Goal: Transaction & Acquisition: Download file/media

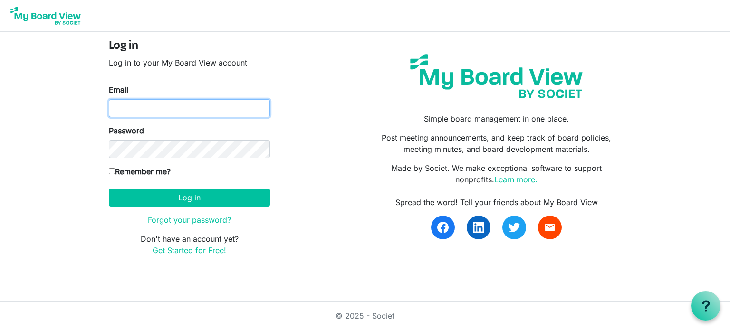
type input "lee@arc-ad.org"
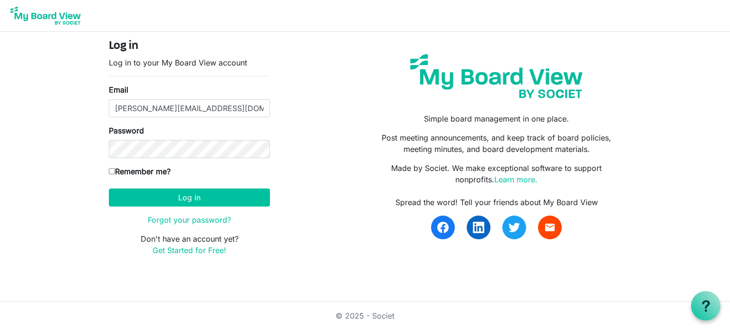
click at [111, 169] on input "Remember me?" at bounding box center [112, 171] width 6 height 6
checkbox input "true"
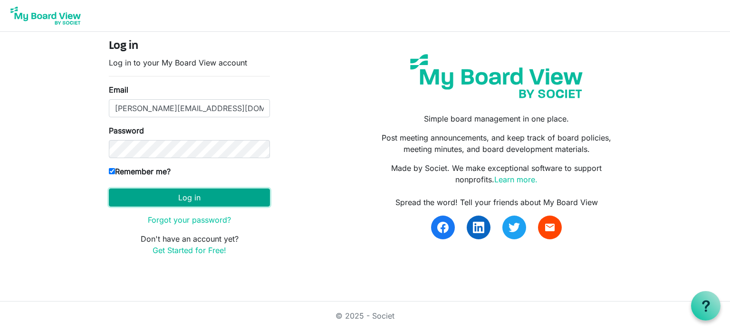
click at [165, 196] on button "Log in" at bounding box center [189, 198] width 161 height 18
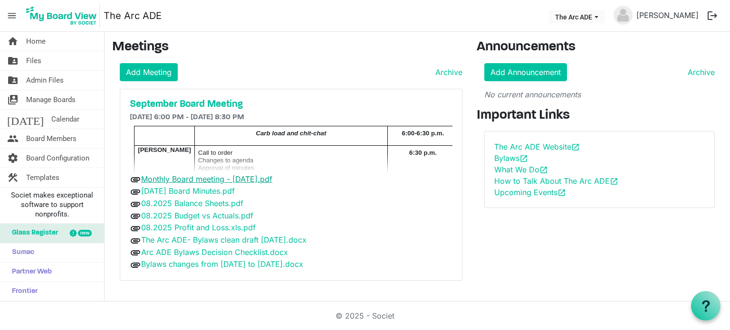
click at [208, 181] on link "Monthly Board meeting - [DATE].pdf" at bounding box center [206, 179] width 131 height 10
click at [219, 104] on h5 "September Board Meeting" at bounding box center [291, 104] width 323 height 11
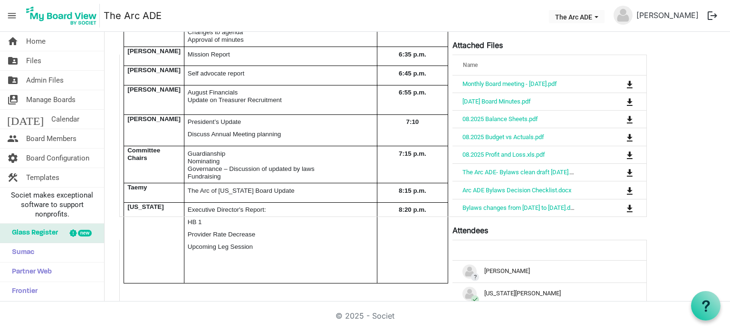
scroll to position [190, 0]
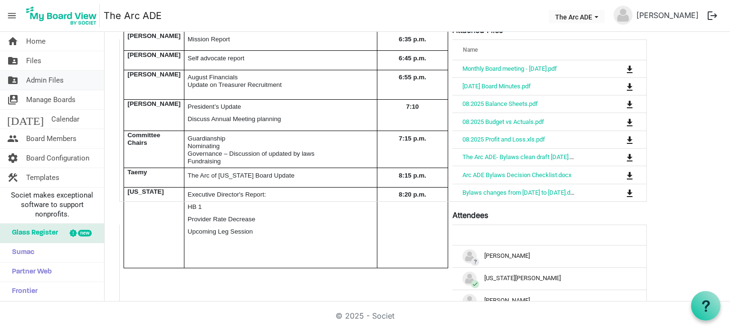
click at [48, 81] on span "Admin Files" at bounding box center [45, 80] width 38 height 19
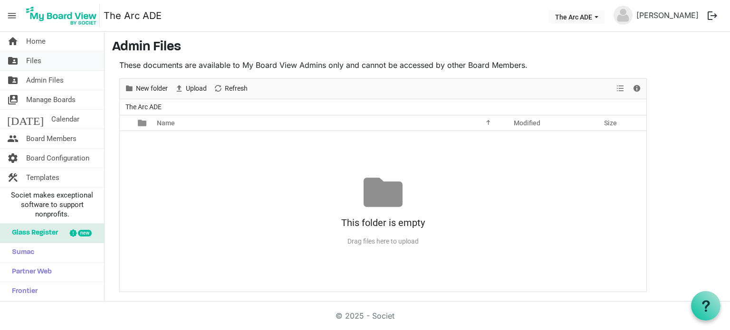
click at [29, 59] on span "Files" at bounding box center [33, 60] width 15 height 19
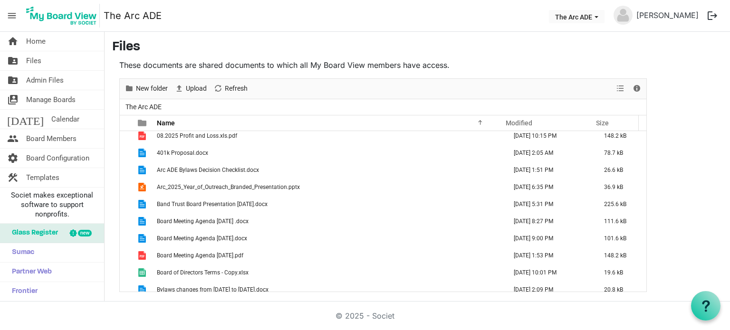
scroll to position [428, 0]
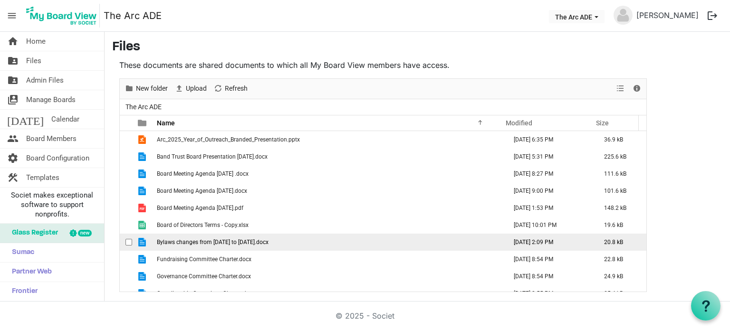
click at [198, 242] on span "Bylaws changes from [DATE] to [DATE].docx" at bounding box center [213, 242] width 112 height 7
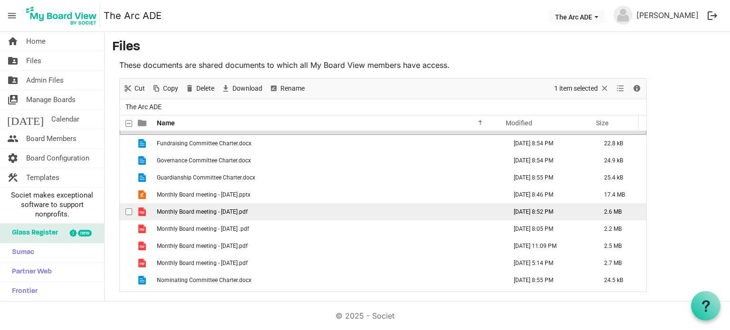
scroll to position [558, 0]
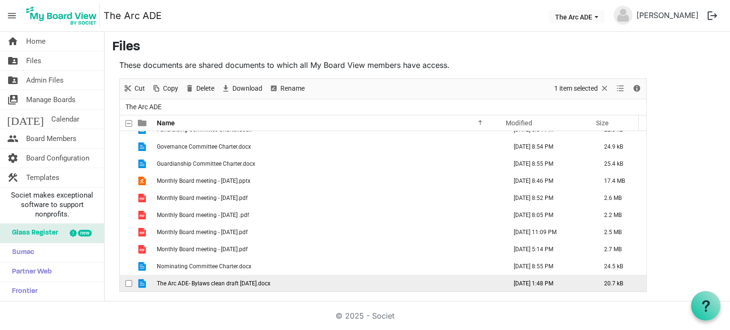
click at [239, 284] on span "The Arc ADE- Bylaws clean draft [DATE].docx" at bounding box center [214, 283] width 114 height 7
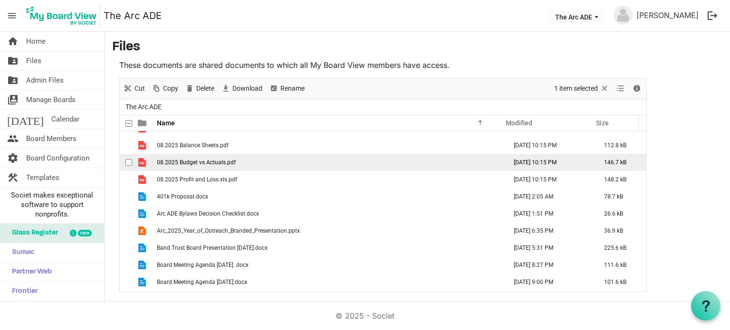
scroll to position [320, 0]
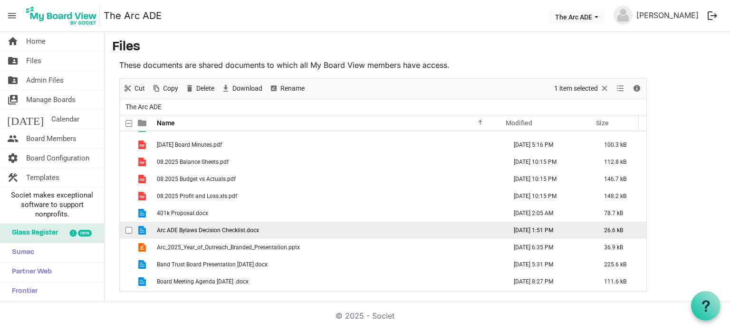
click at [129, 229] on span "checkbox" at bounding box center [128, 230] width 7 height 7
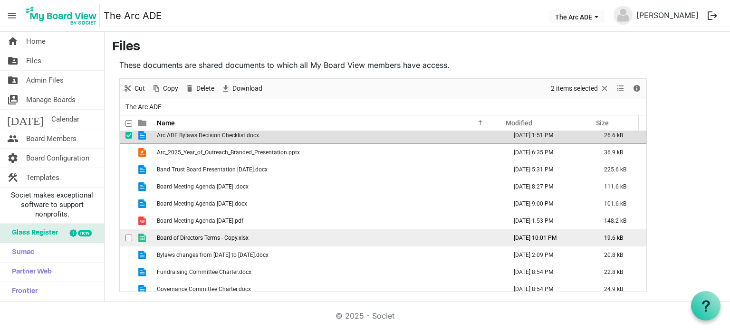
scroll to position [462, 0]
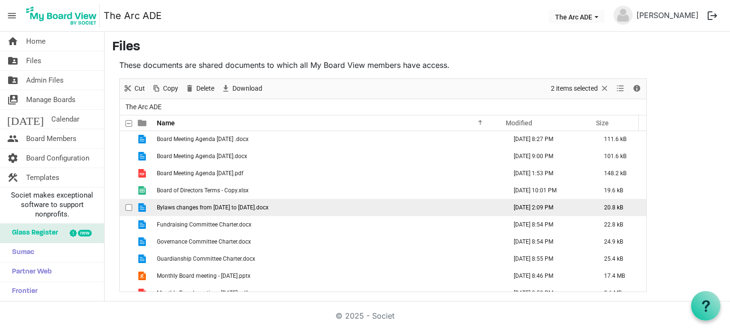
click at [127, 207] on span "checkbox" at bounding box center [128, 207] width 7 height 7
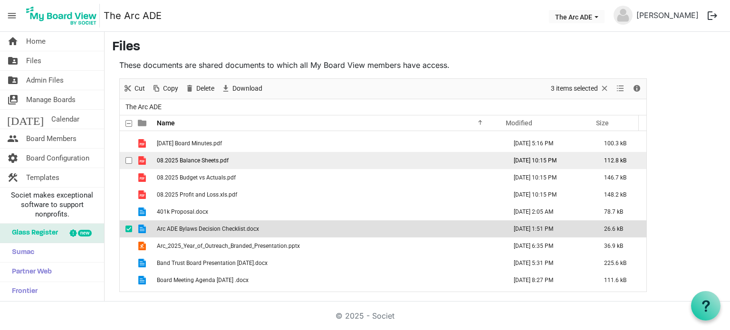
scroll to position [320, 0]
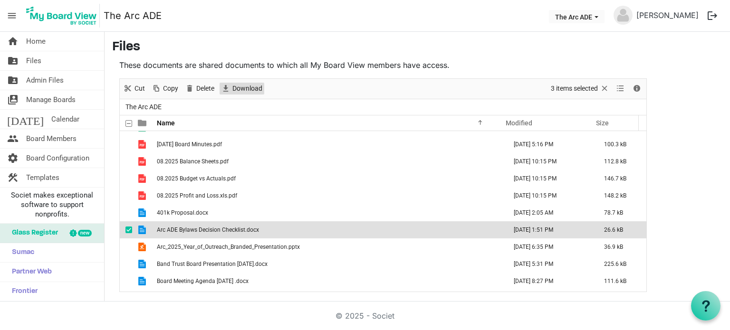
click at [249, 90] on span "Download" at bounding box center [247, 89] width 32 height 12
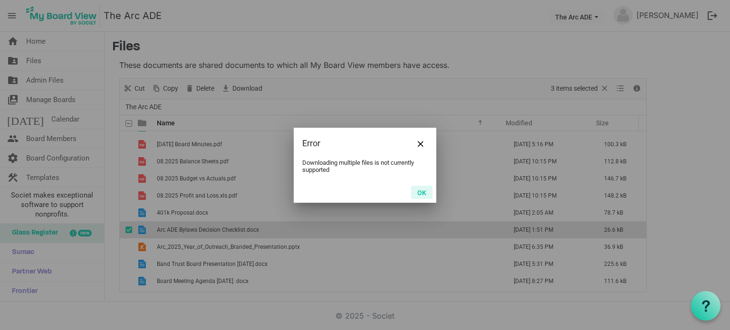
click at [420, 193] on button "OK" at bounding box center [421, 192] width 21 height 13
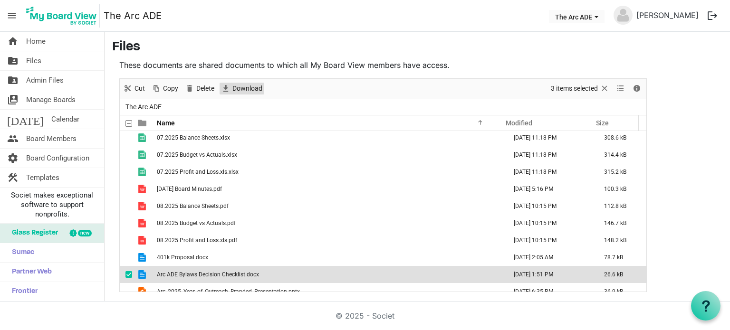
scroll to position [272, 0]
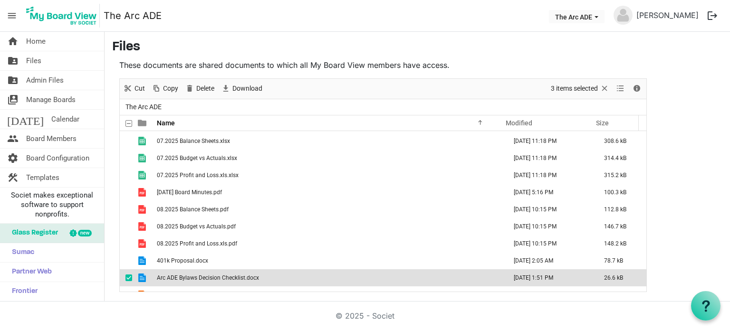
click at [126, 278] on span "checkbox" at bounding box center [128, 278] width 7 height 7
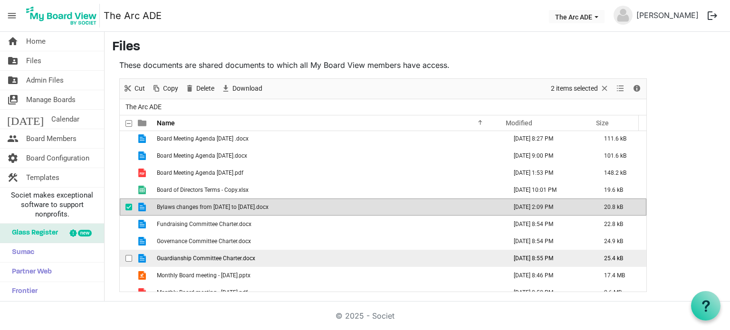
scroll to position [462, 0]
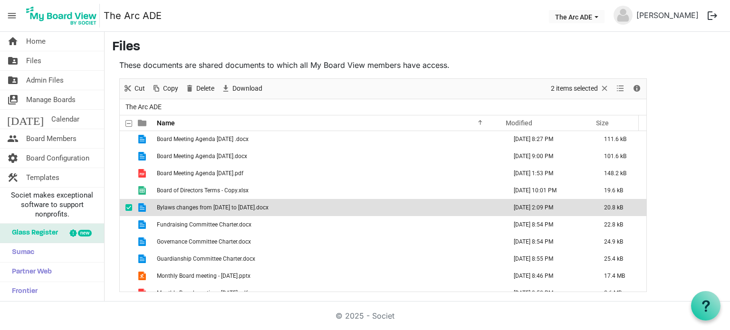
click at [128, 208] on span "checkbox" at bounding box center [128, 207] width 7 height 7
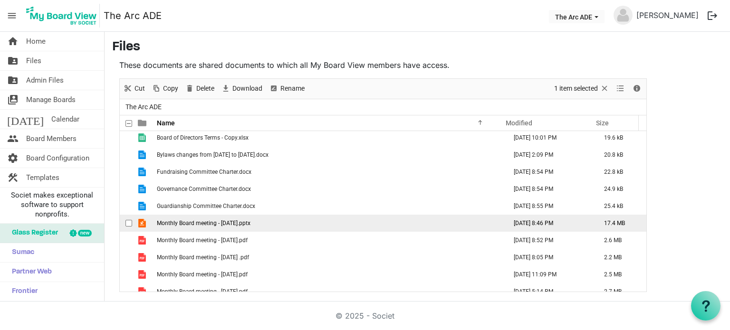
scroll to position [558, 0]
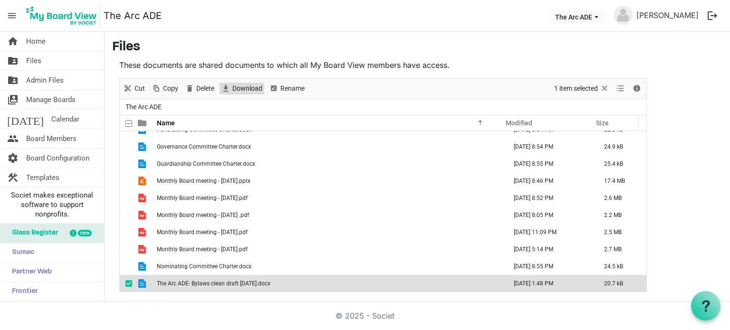
click at [245, 87] on span "Download" at bounding box center [247, 89] width 32 height 12
click at [127, 283] on span "checkbox" at bounding box center [128, 283] width 7 height 7
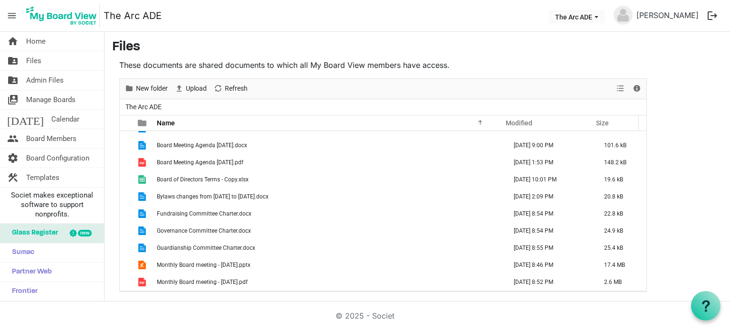
scroll to position [462, 0]
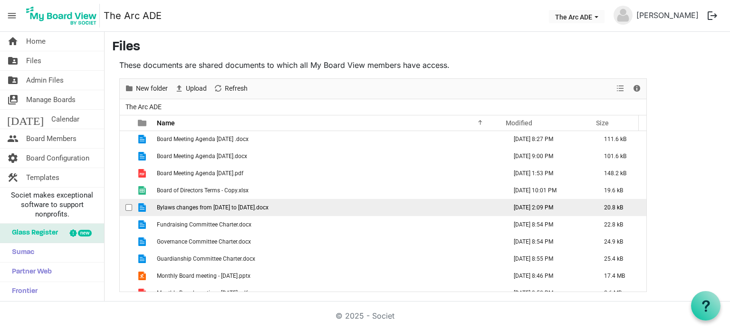
click at [129, 205] on span "checkbox" at bounding box center [128, 207] width 7 height 7
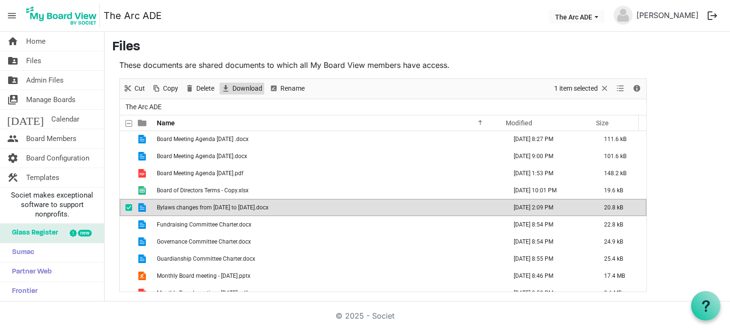
click at [254, 89] on span "Download" at bounding box center [247, 89] width 32 height 12
click at [129, 205] on span "checkbox" at bounding box center [128, 207] width 7 height 7
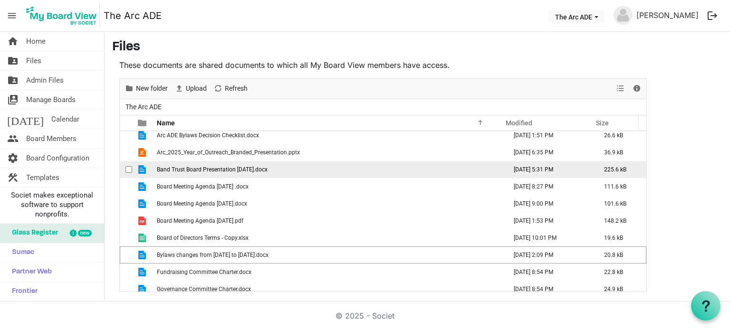
scroll to position [367, 0]
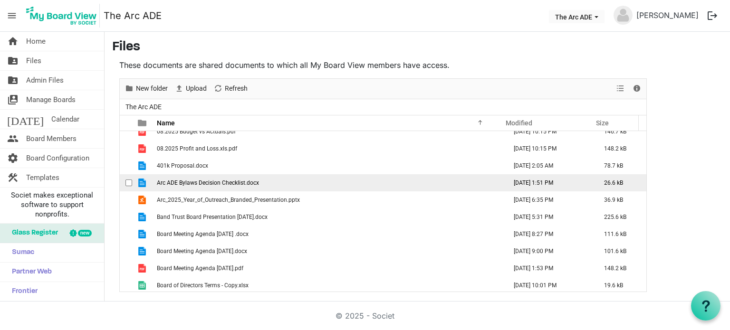
click at [129, 183] on span "checkbox" at bounding box center [128, 183] width 7 height 7
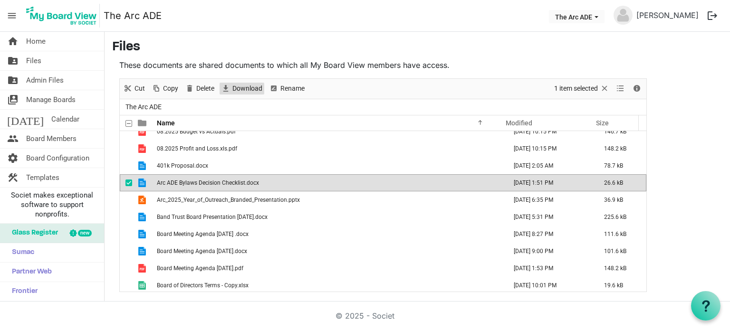
click at [243, 86] on span "Download" at bounding box center [247, 89] width 32 height 12
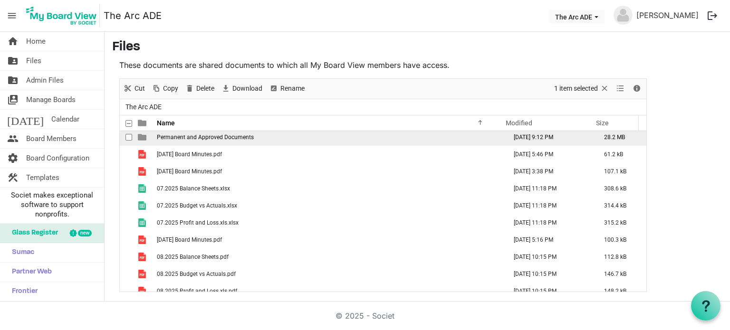
scroll to position [130, 0]
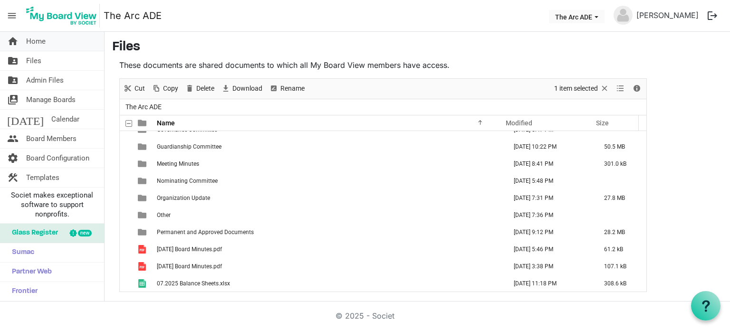
click at [36, 43] on span "Home" at bounding box center [35, 41] width 19 height 19
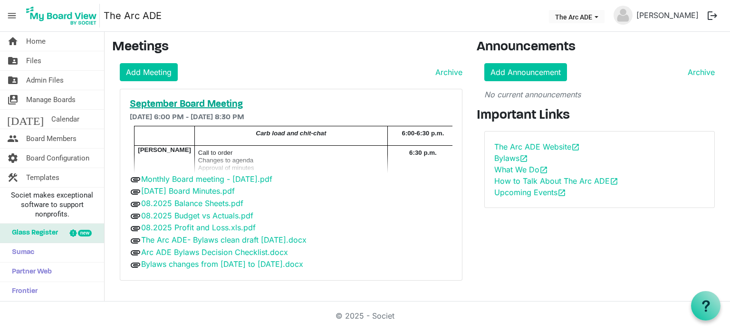
click at [228, 102] on h5 "September Board Meeting" at bounding box center [291, 104] width 323 height 11
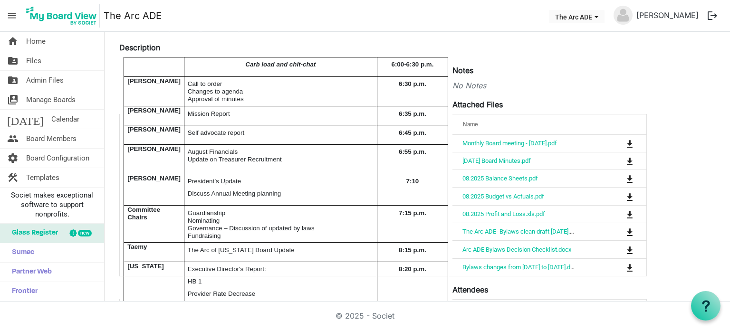
scroll to position [143, 0]
